Goal: Task Accomplishment & Management: Complete application form

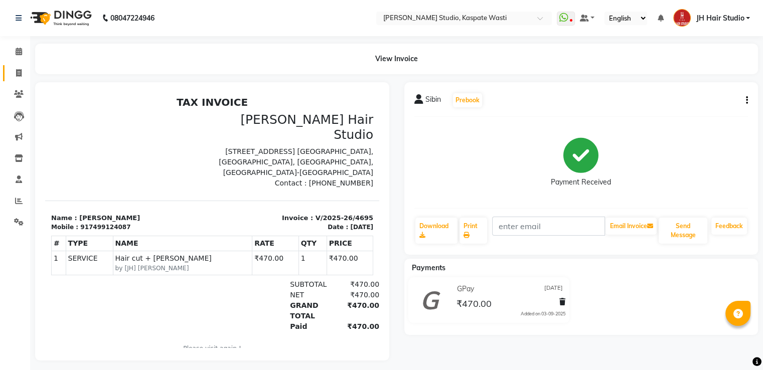
click at [14, 79] on link "Invoice" at bounding box center [15, 73] width 24 height 17
select select "service"
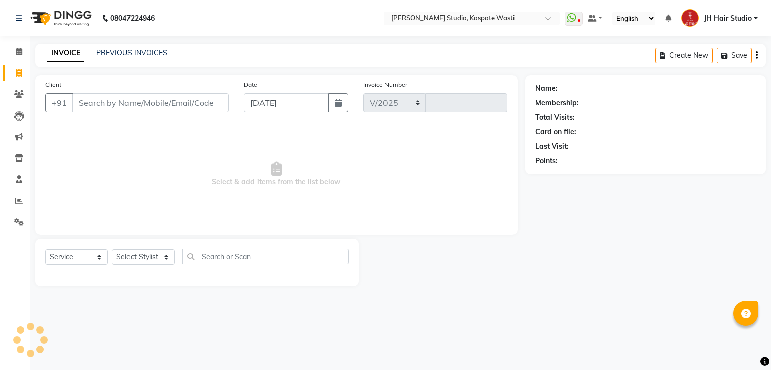
select select "130"
type input "4696"
click at [132, 53] on link "PREVIOUS INVOICES" at bounding box center [131, 52] width 71 height 9
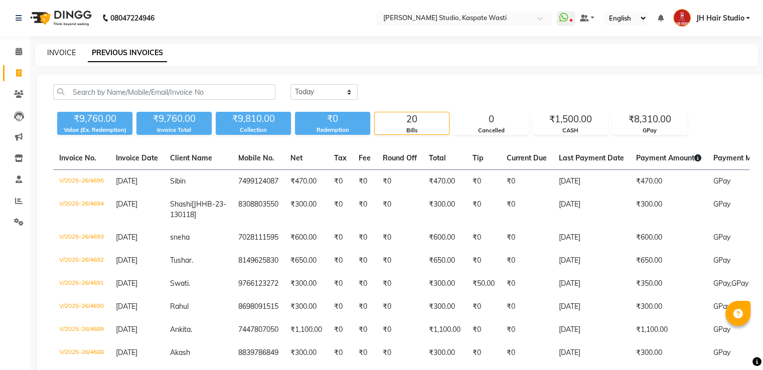
click at [61, 55] on link "INVOICE" at bounding box center [61, 52] width 29 height 9
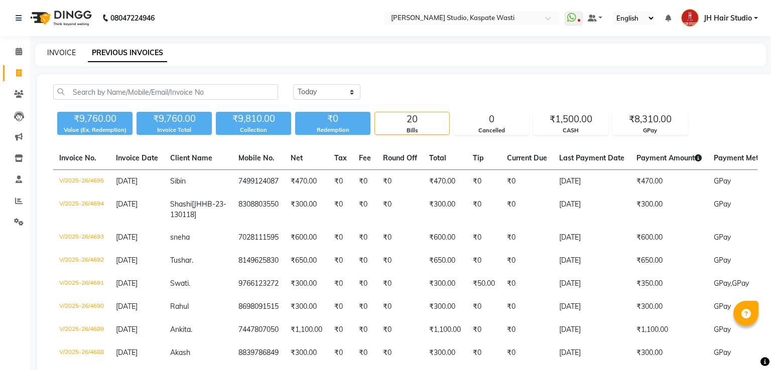
select select "130"
select select "service"
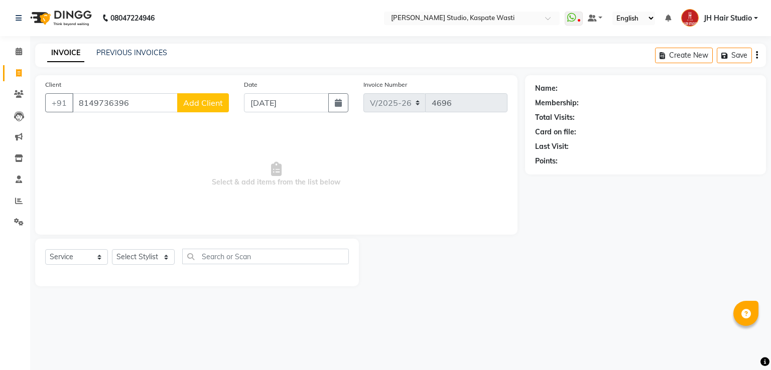
type input "8149736396"
click at [215, 105] on span "Add Client" at bounding box center [203, 103] width 40 height 10
select select "22"
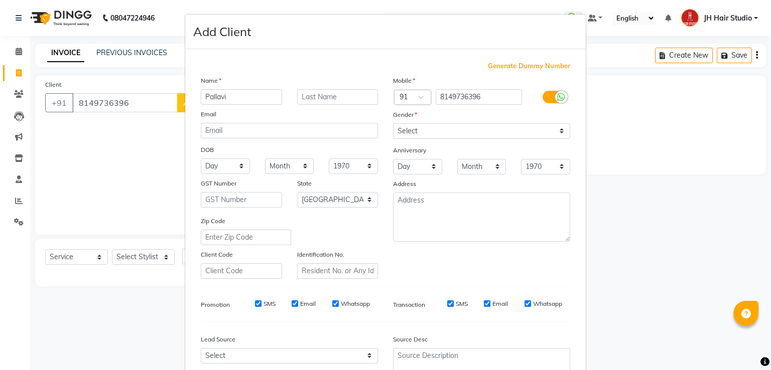
type input "Pallavi"
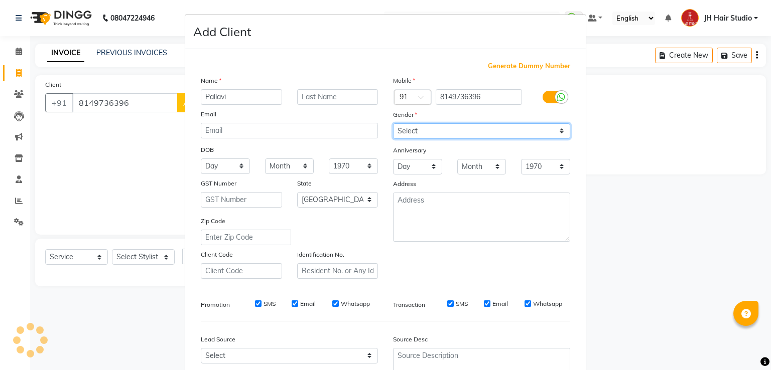
click at [443, 131] on select "Select [DEMOGRAPHIC_DATA] [DEMOGRAPHIC_DATA] Other Prefer Not To Say" at bounding box center [481, 131] width 177 height 16
click at [482, 129] on select "Select [DEMOGRAPHIC_DATA] [DEMOGRAPHIC_DATA] Other Prefer Not To Say" at bounding box center [481, 131] width 177 height 16
select select "[DEMOGRAPHIC_DATA]"
click at [393, 124] on select "Select [DEMOGRAPHIC_DATA] [DEMOGRAPHIC_DATA] Other Prefer Not To Say" at bounding box center [481, 131] width 177 height 16
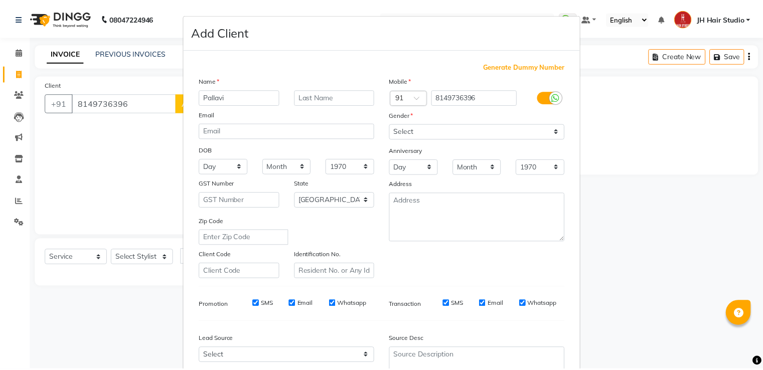
scroll to position [98, 0]
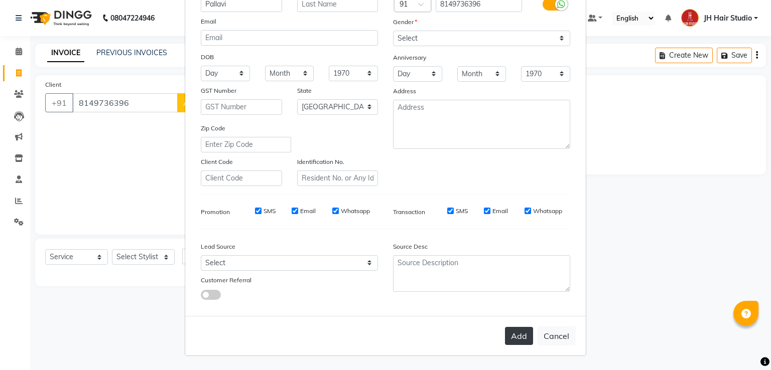
click at [513, 331] on button "Add" at bounding box center [519, 336] width 28 height 18
select select
select select "null"
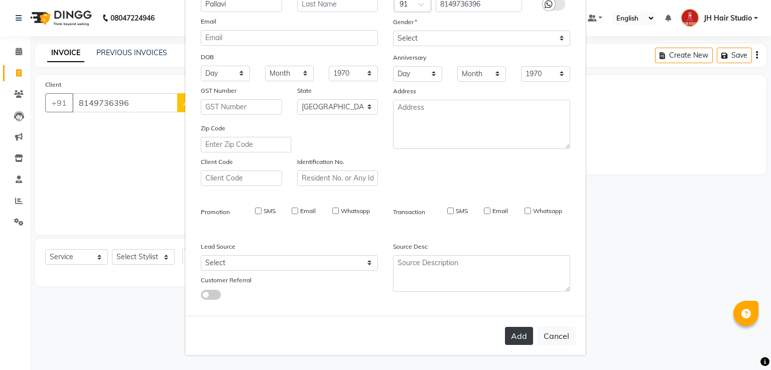
select select
checkbox input "false"
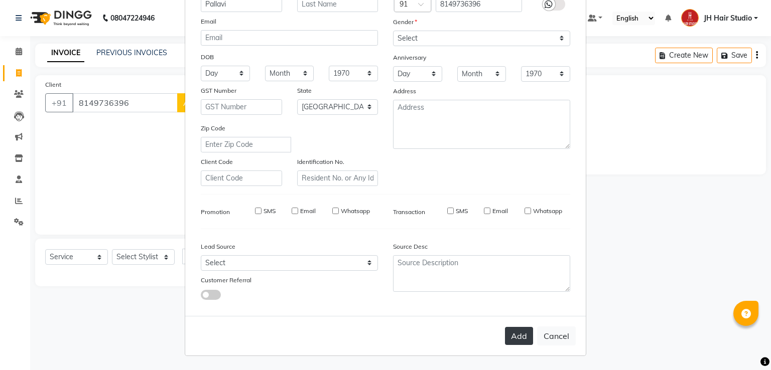
checkbox input "false"
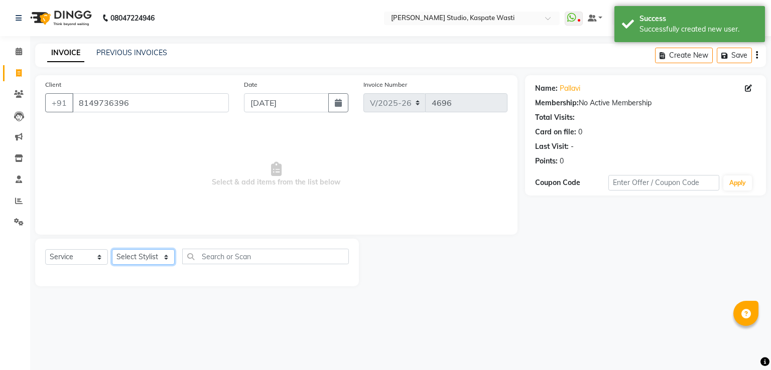
click at [134, 258] on select "Select Stylist [F1] GANESH [F1] [PERSON_NAME] [ F1] RAM [F1]Sanjay [F1][PERSON_…" at bounding box center [143, 257] width 63 height 16
select select "3887"
click at [112, 250] on select "Select Stylist [F1] GANESH [F1] [PERSON_NAME] [ F1] RAM [F1]Sanjay [F1][PERSON_…" at bounding box center [143, 257] width 63 height 16
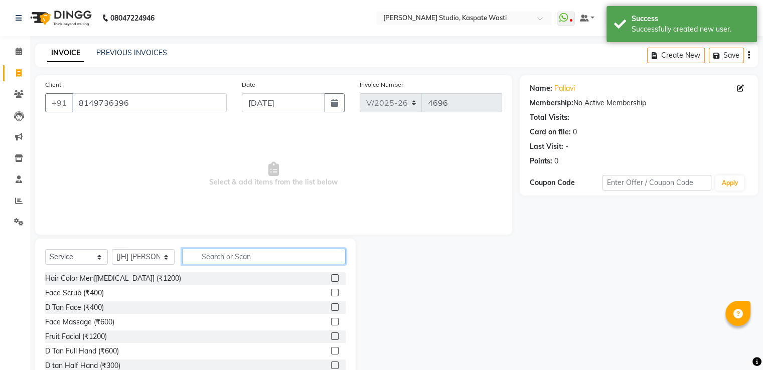
click at [225, 261] on input "text" at bounding box center [264, 257] width 164 height 16
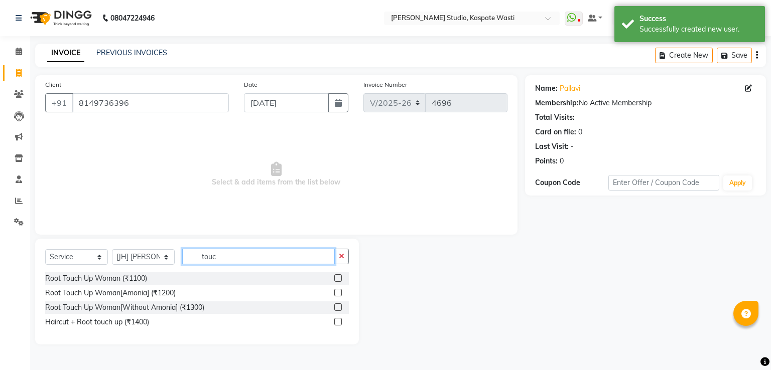
type input "touc"
click at [335, 306] on label at bounding box center [338, 308] width 8 height 8
click at [335, 306] on input "checkbox" at bounding box center [337, 308] width 7 height 7
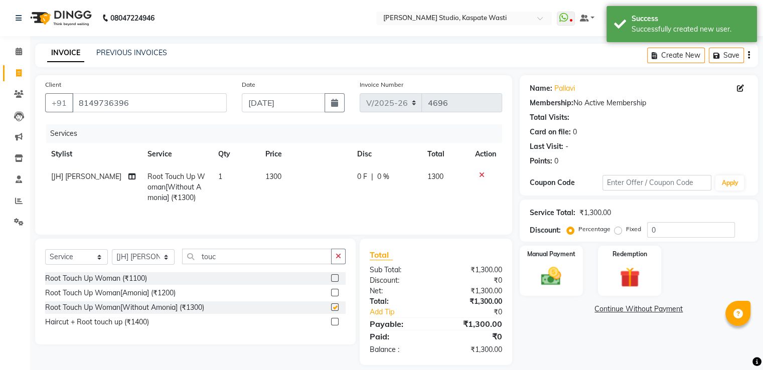
checkbox input "false"
click at [209, 257] on input "touc" at bounding box center [257, 257] width 150 height 16
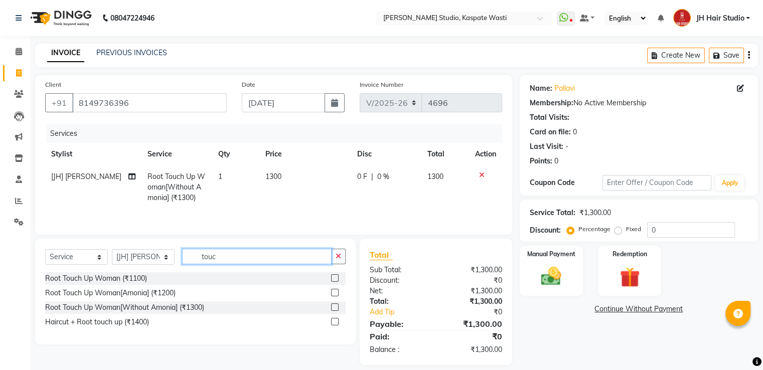
click at [209, 257] on input "touc" at bounding box center [257, 257] width 150 height 16
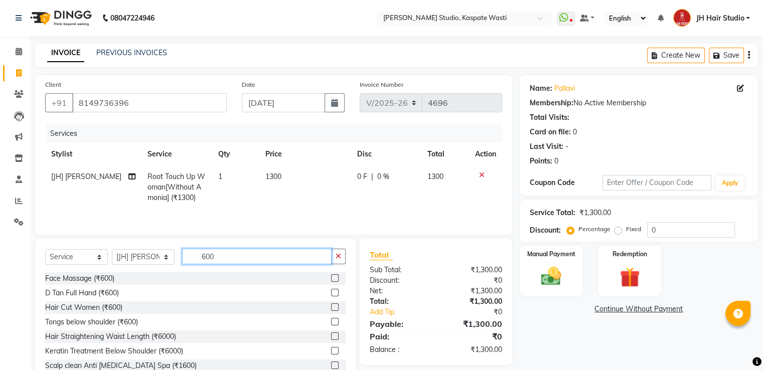
type input "600"
click at [331, 309] on label at bounding box center [335, 308] width 8 height 8
click at [331, 309] on input "checkbox" at bounding box center [334, 308] width 7 height 7
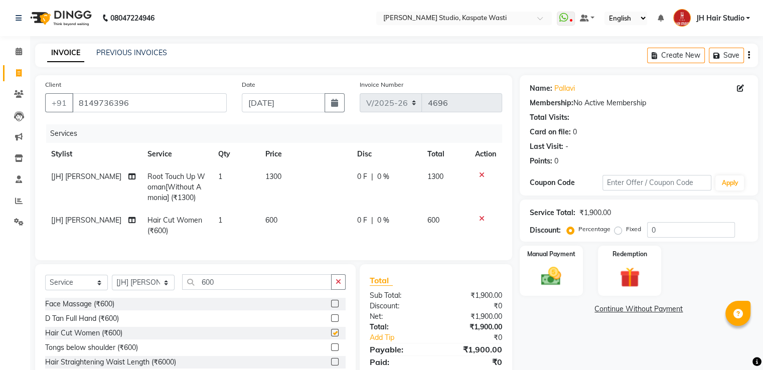
checkbox input "false"
click at [559, 280] on img at bounding box center [551, 277] width 34 height 24
click at [626, 308] on span "CASH" at bounding box center [628, 310] width 22 height 12
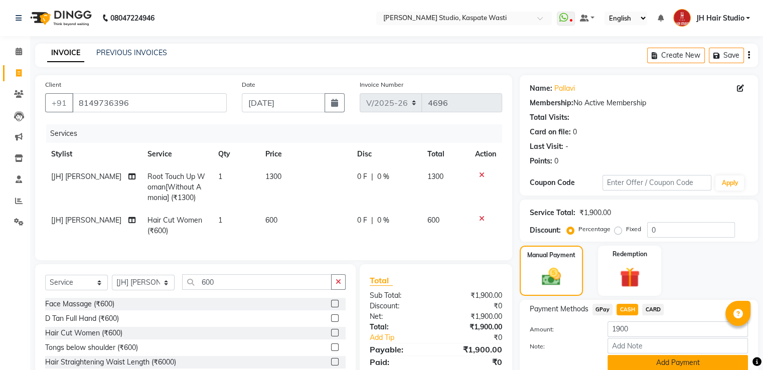
click at [660, 366] on button "Add Payment" at bounding box center [678, 363] width 141 height 16
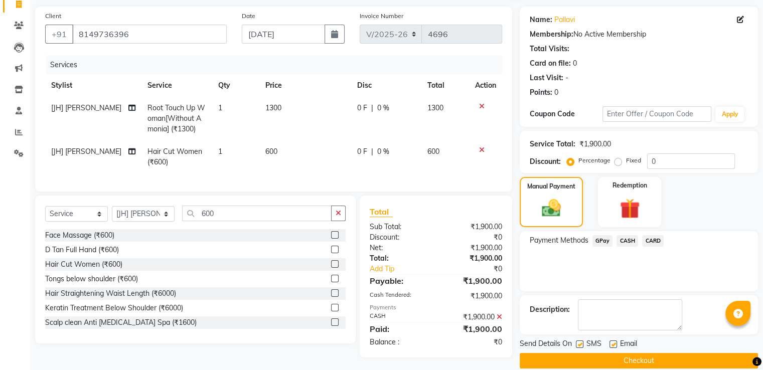
scroll to position [82, 0]
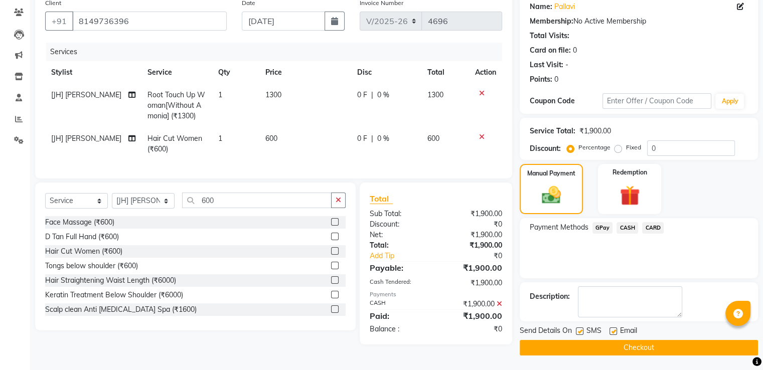
click at [648, 349] on button "Checkout" at bounding box center [639, 348] width 238 height 16
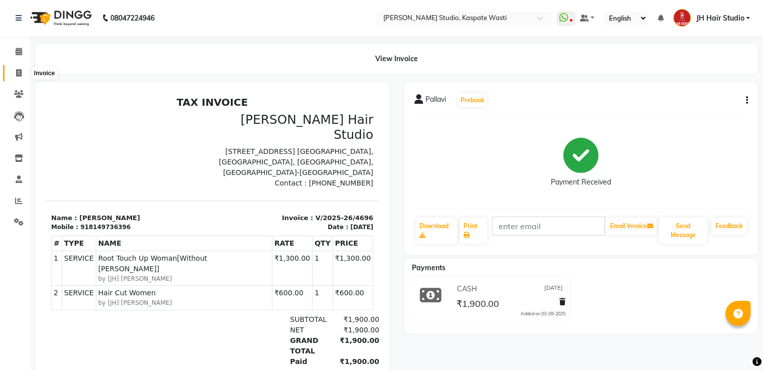
click at [15, 76] on span at bounding box center [19, 74] width 18 height 12
select select "130"
select select "service"
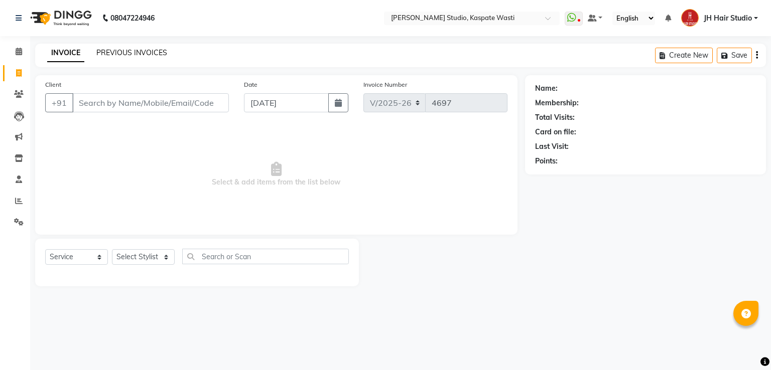
click at [136, 53] on link "PREVIOUS INVOICES" at bounding box center [131, 52] width 71 height 9
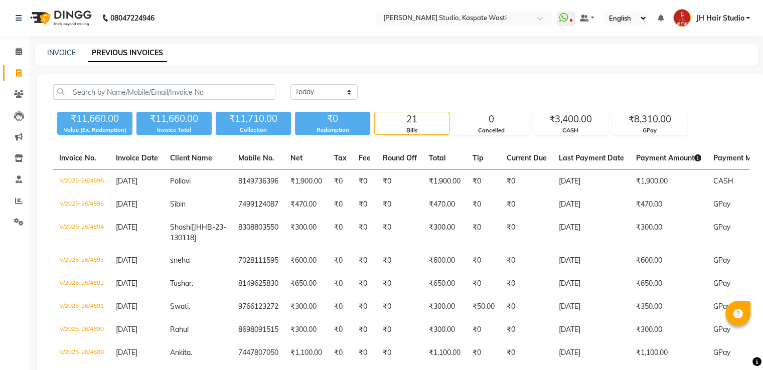
click at [702, 20] on span "JH Hair Studio" at bounding box center [720, 18] width 48 height 11
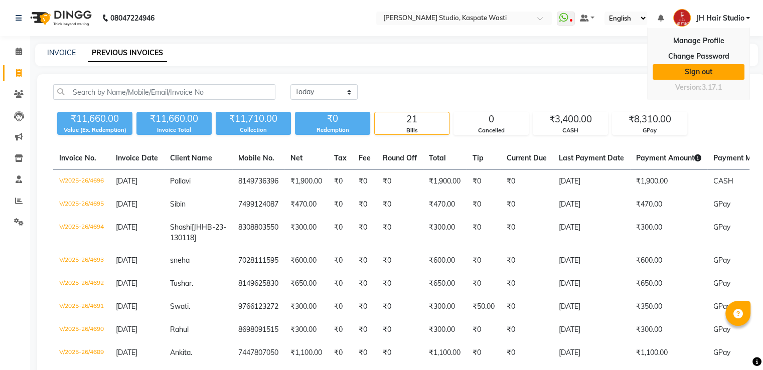
click at [689, 73] on link "Sign out" at bounding box center [699, 72] width 92 height 16
